Goal: Task Accomplishment & Management: Use online tool/utility

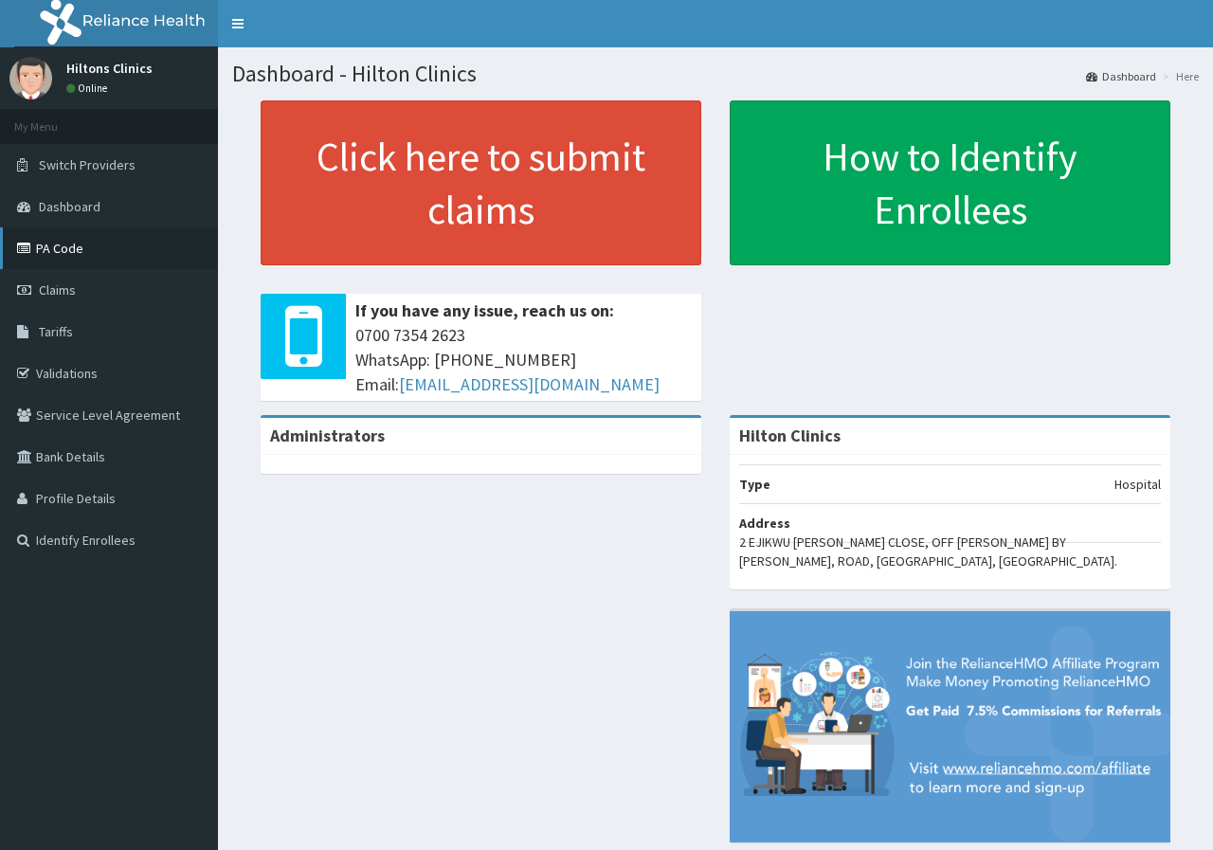
click at [60, 253] on link "PA Code" at bounding box center [109, 249] width 218 height 42
click at [60, 252] on link "PA Code" at bounding box center [109, 249] width 218 height 42
click at [52, 293] on span "Claims" at bounding box center [57, 290] width 37 height 17
click at [62, 290] on span "Claims" at bounding box center [57, 290] width 37 height 17
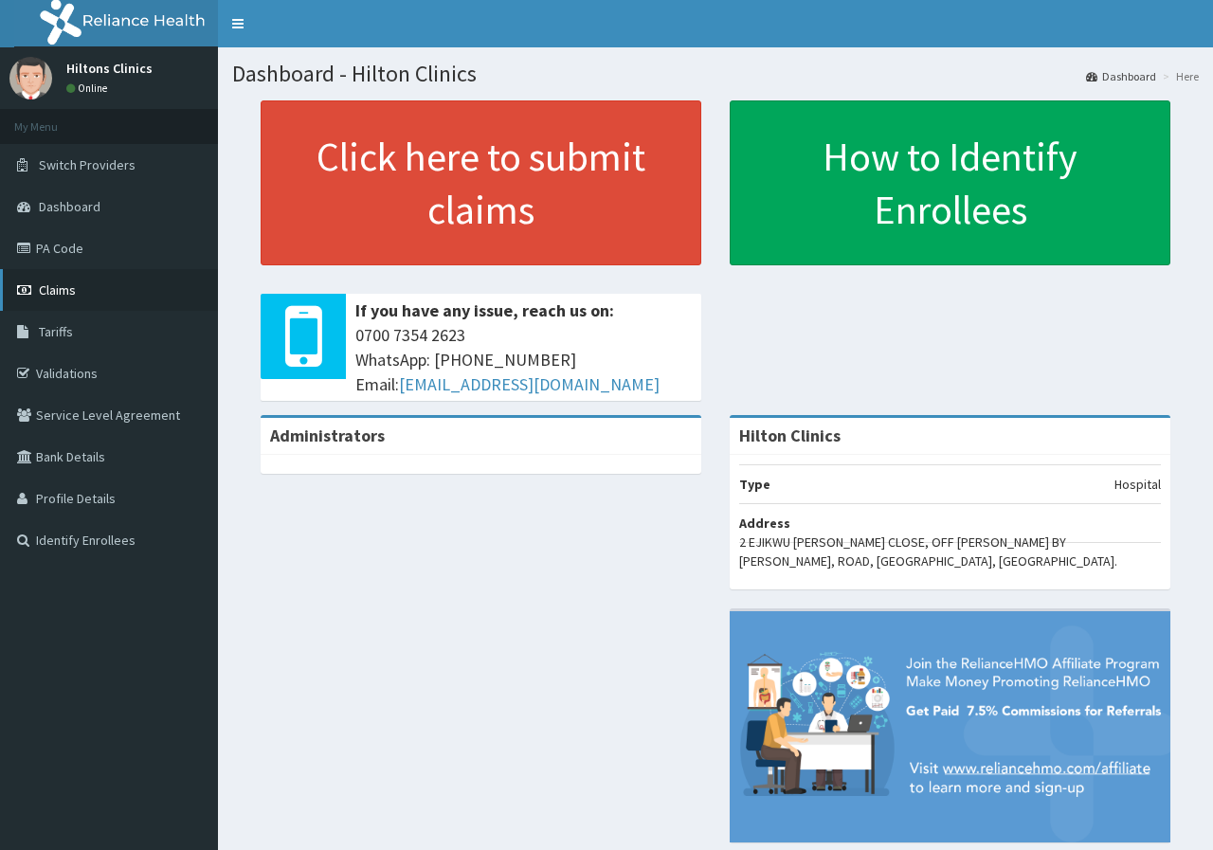
click at [62, 290] on span "Claims" at bounding box center [57, 290] width 37 height 17
click at [59, 293] on span "Claims" at bounding box center [57, 290] width 37 height 17
click at [59, 291] on span "Claims" at bounding box center [57, 290] width 37 height 17
click at [58, 290] on span "Claims" at bounding box center [57, 290] width 37 height 17
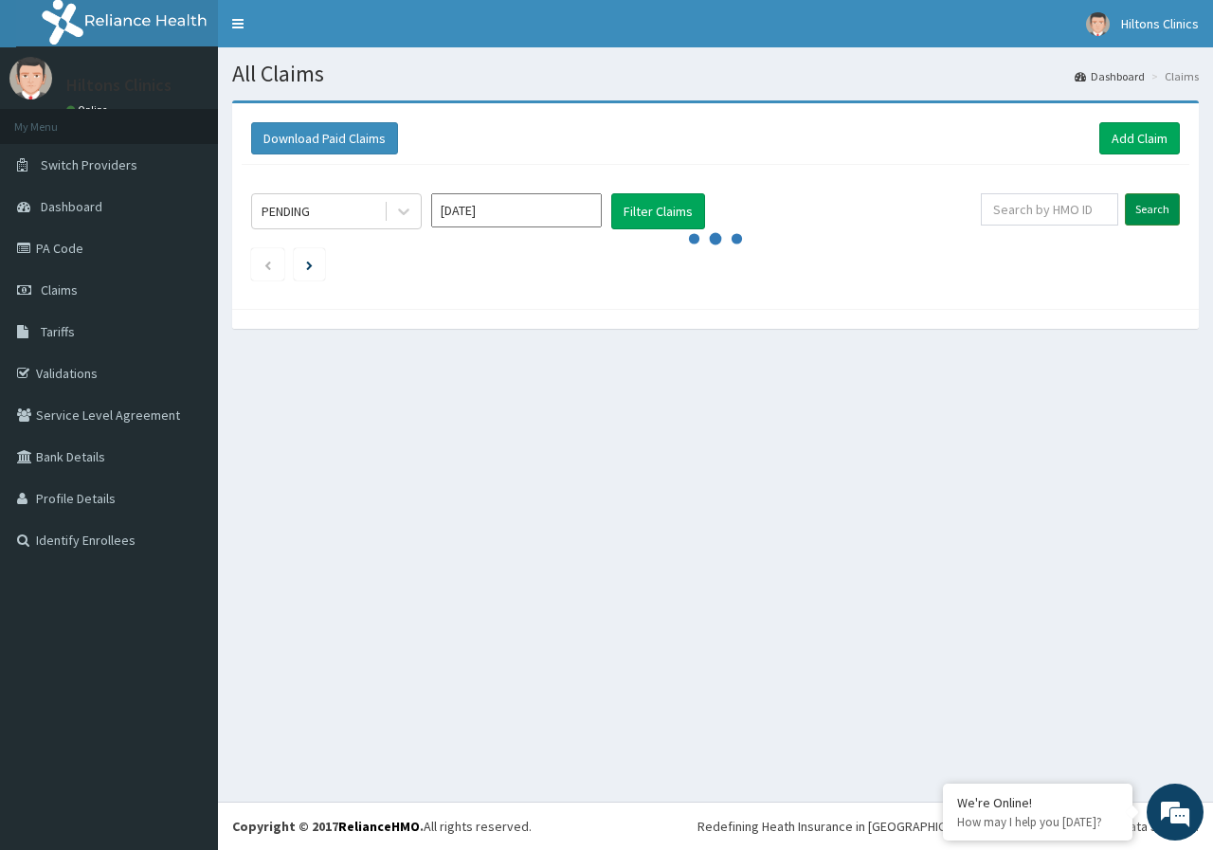
click at [1165, 206] on input "Search" at bounding box center [1152, 209] width 55 height 32
click at [1129, 137] on link "Add Claim" at bounding box center [1140, 138] width 81 height 32
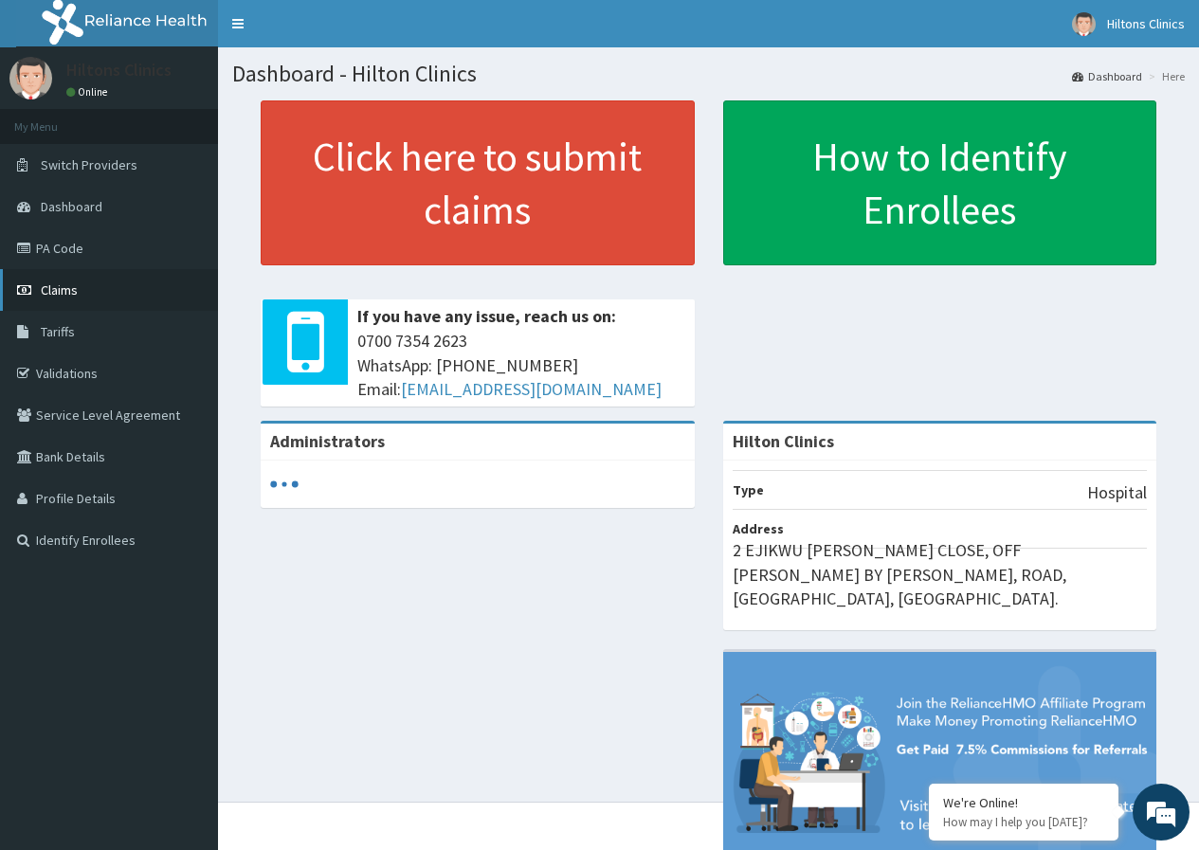
click at [70, 286] on span "Claims" at bounding box center [59, 290] width 37 height 17
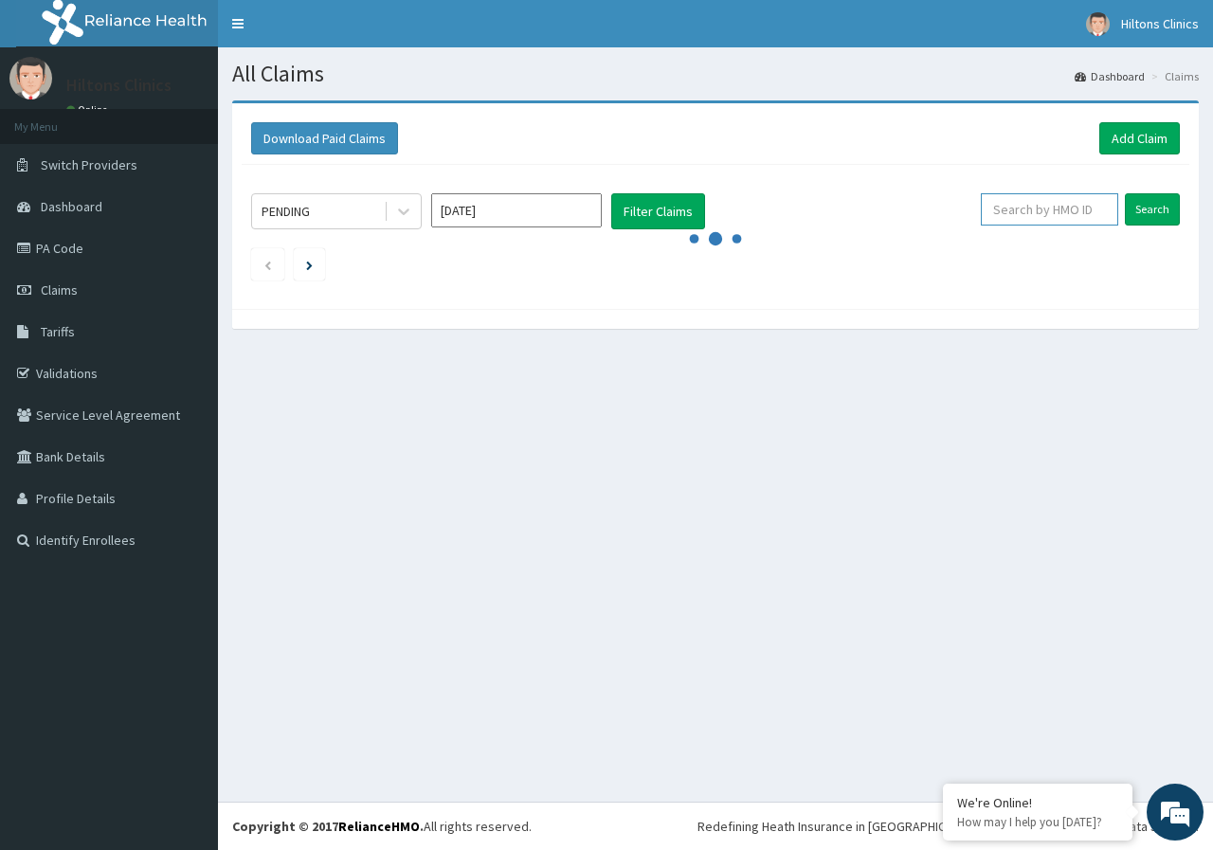
click at [1058, 208] on input "text" at bounding box center [1049, 209] width 137 height 32
type input "prl/10700/a"
click at [1164, 208] on input "Search" at bounding box center [1152, 209] width 55 height 32
click at [1156, 207] on input "Search" at bounding box center [1152, 209] width 55 height 32
click at [1124, 134] on link "Add Claim" at bounding box center [1140, 138] width 81 height 32
